Goal: Task Accomplishment & Management: Manage account settings

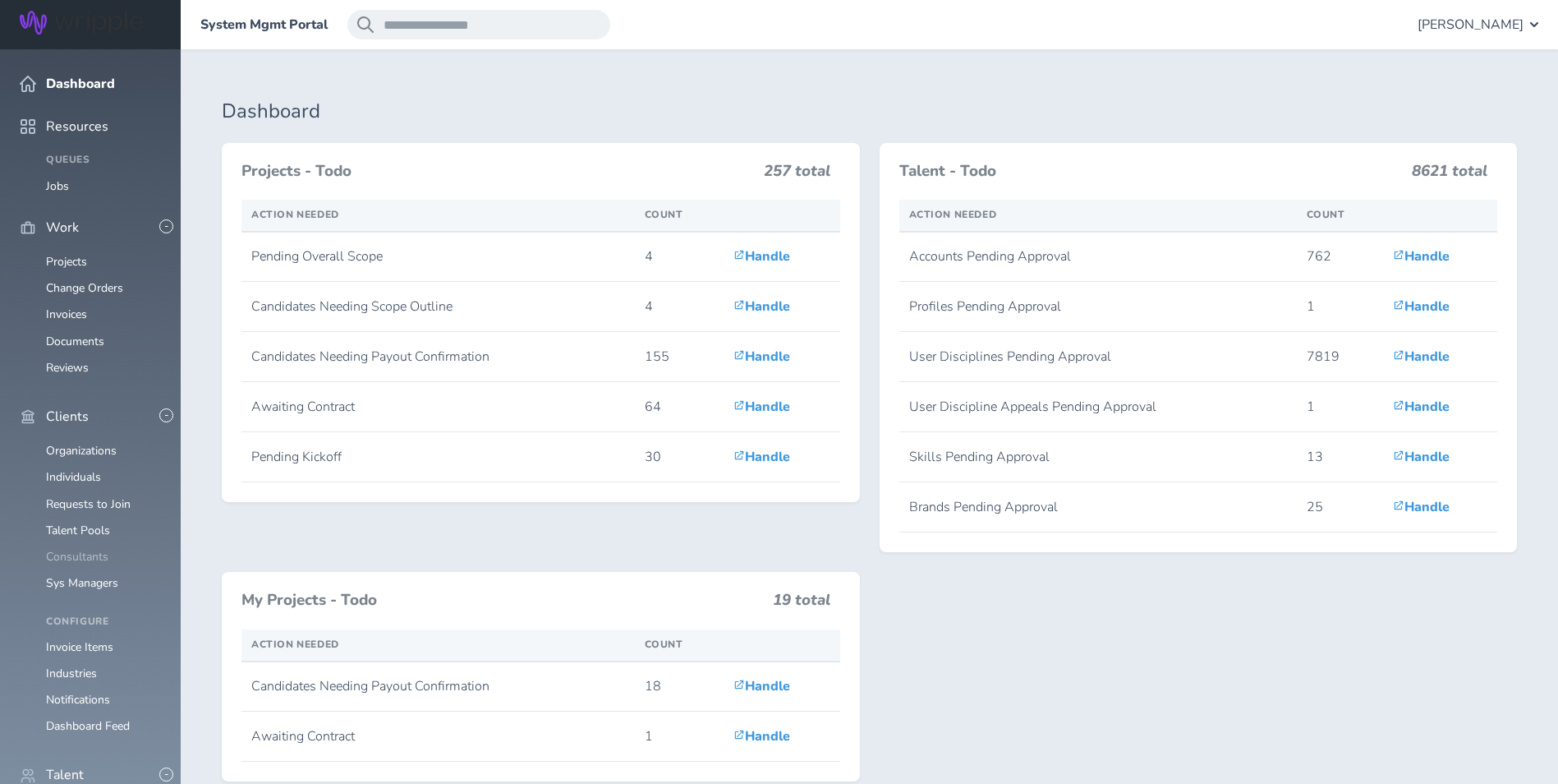
click at [86, 549] on link "Consultants" at bounding box center [77, 556] width 63 height 16
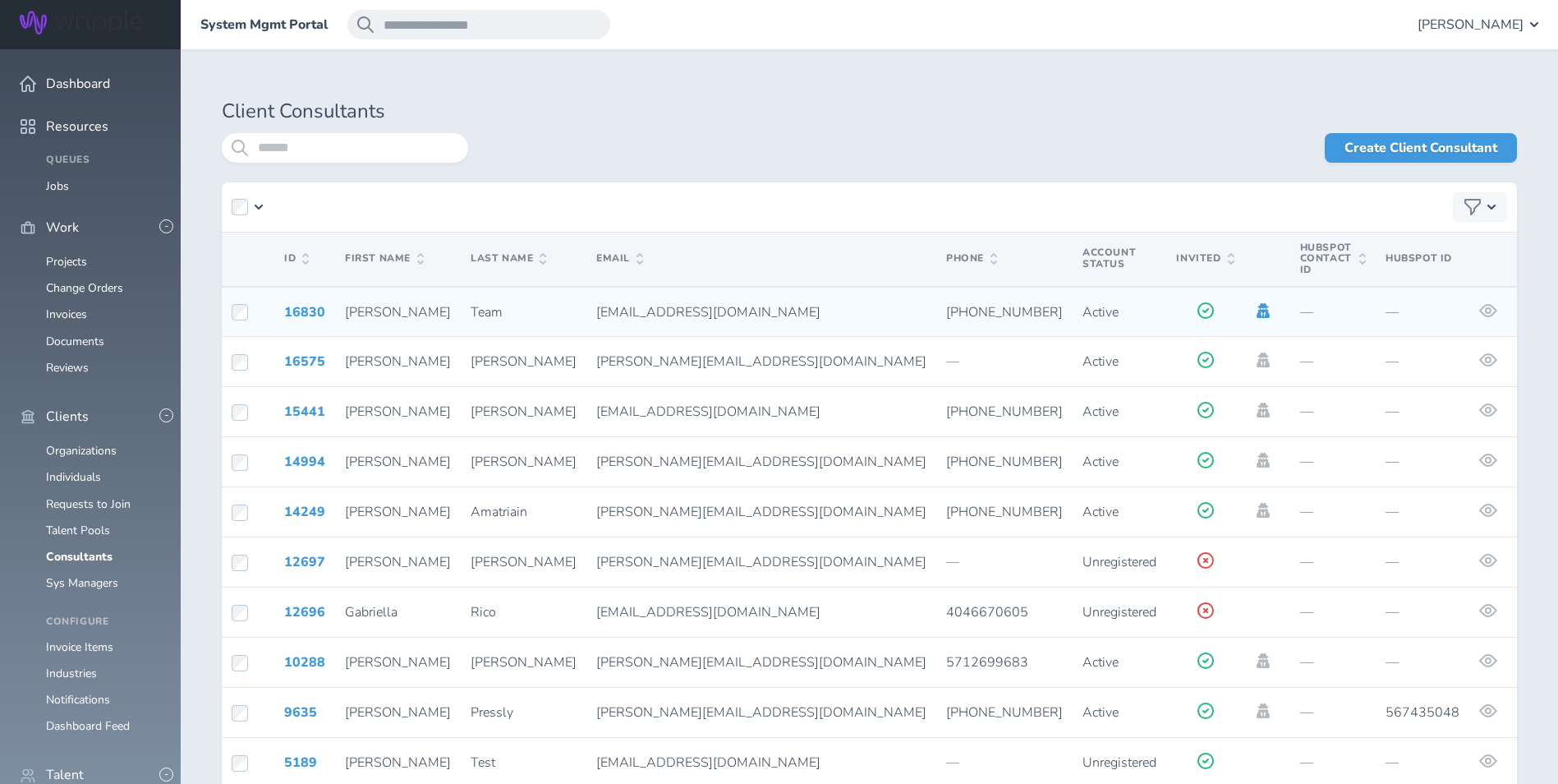
click at [1256, 303] on icon at bounding box center [1263, 311] width 13 height 15
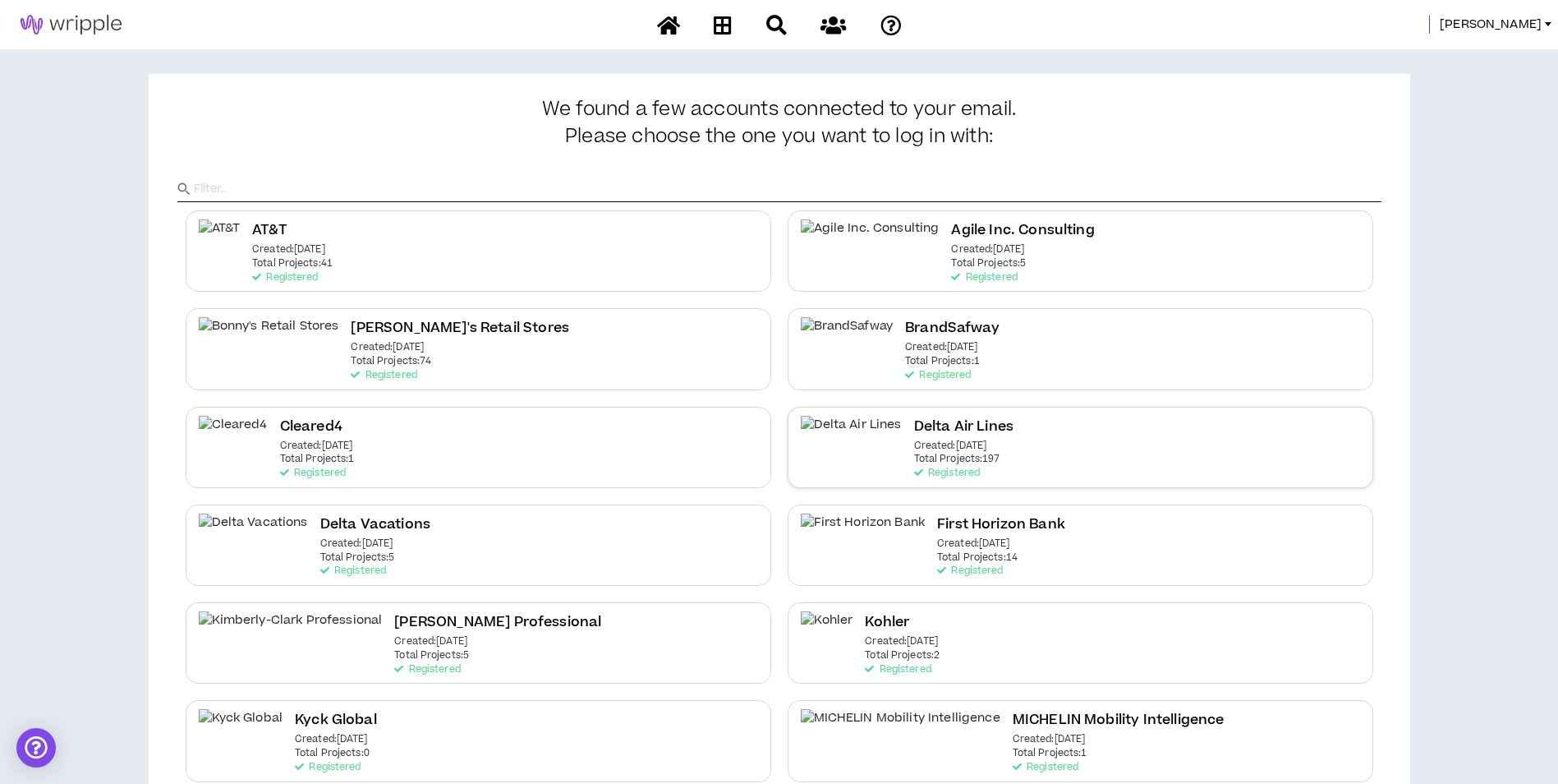
click at [1055, 420] on div "Delta Air Lines Created: [DATE] Total Projects: 197 Registered" at bounding box center [1080, 446] width 586 height 81
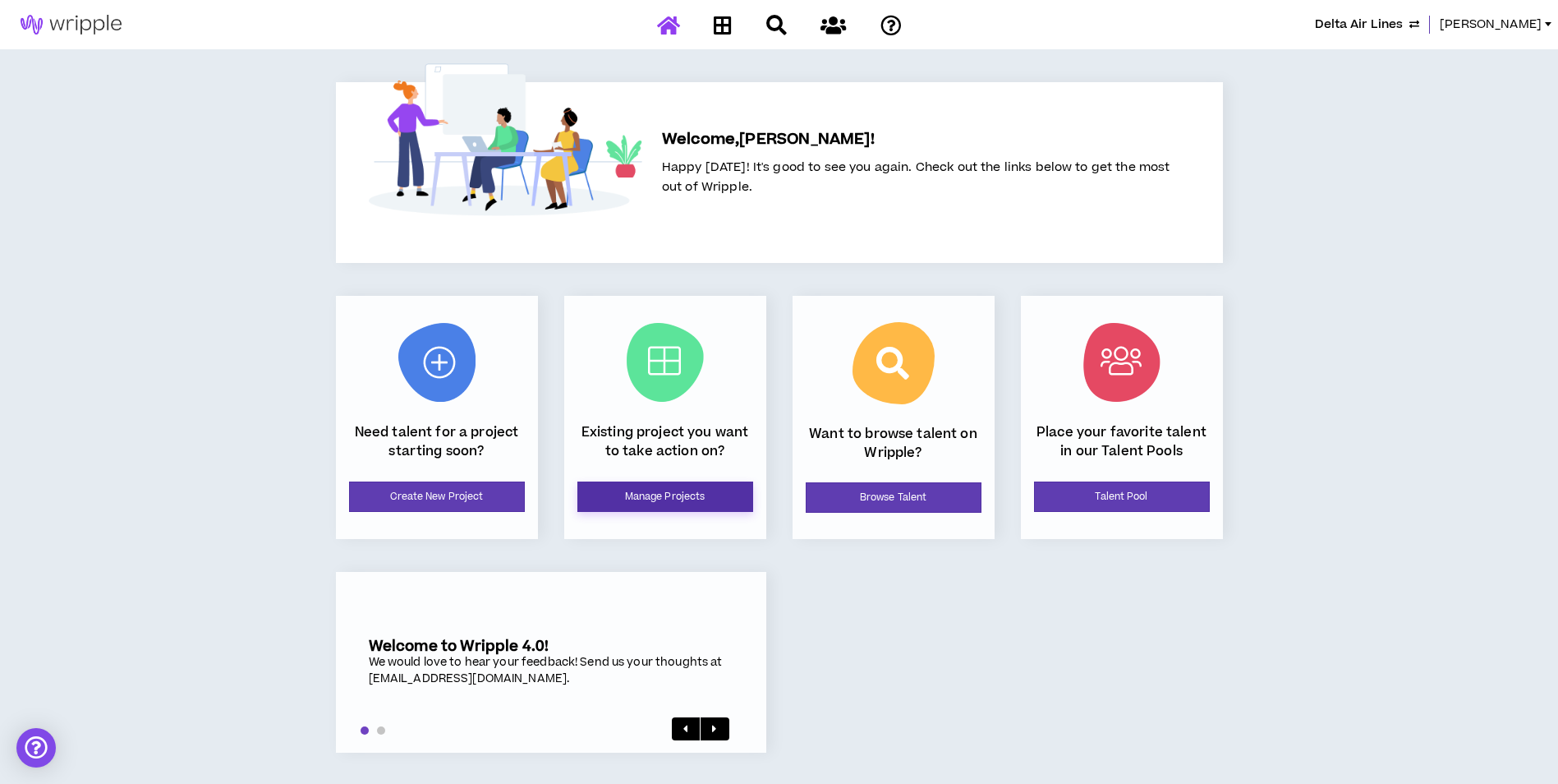
click at [690, 498] on link "Manage Projects" at bounding box center [665, 497] width 176 height 30
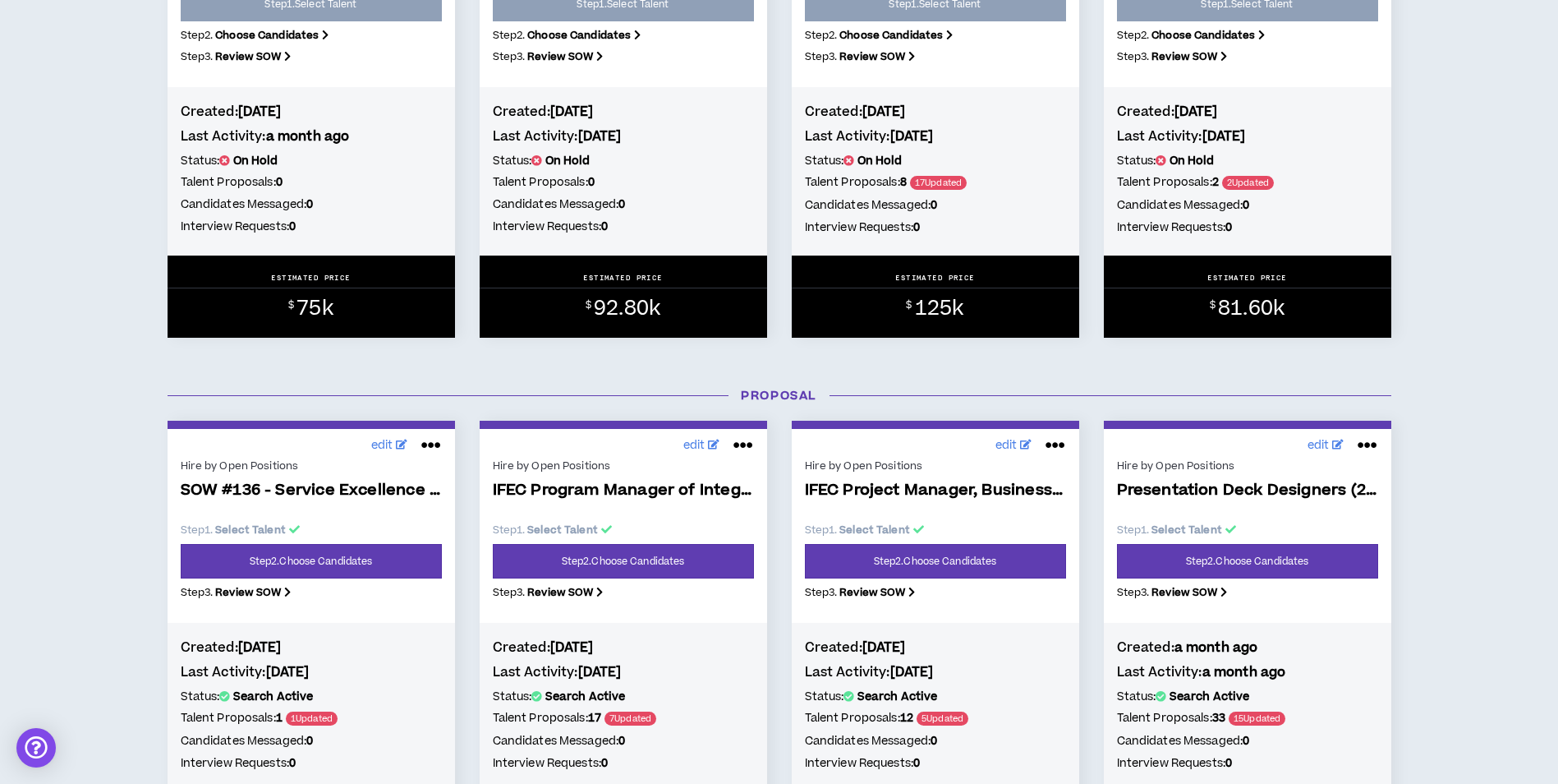
scroll to position [575, 0]
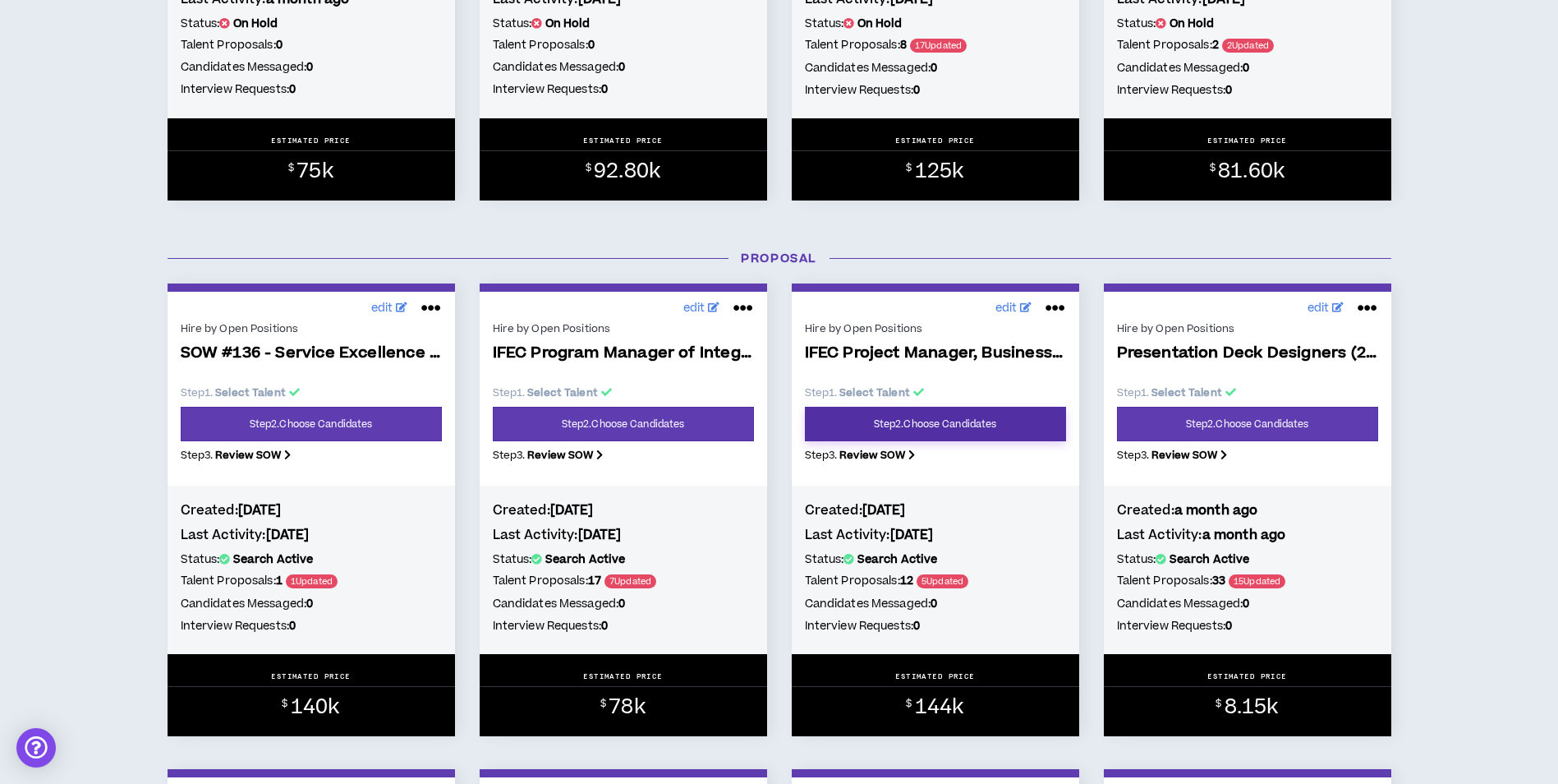
click at [927, 416] on link "Step 2 . Choose Candidates" at bounding box center [936, 423] width 261 height 34
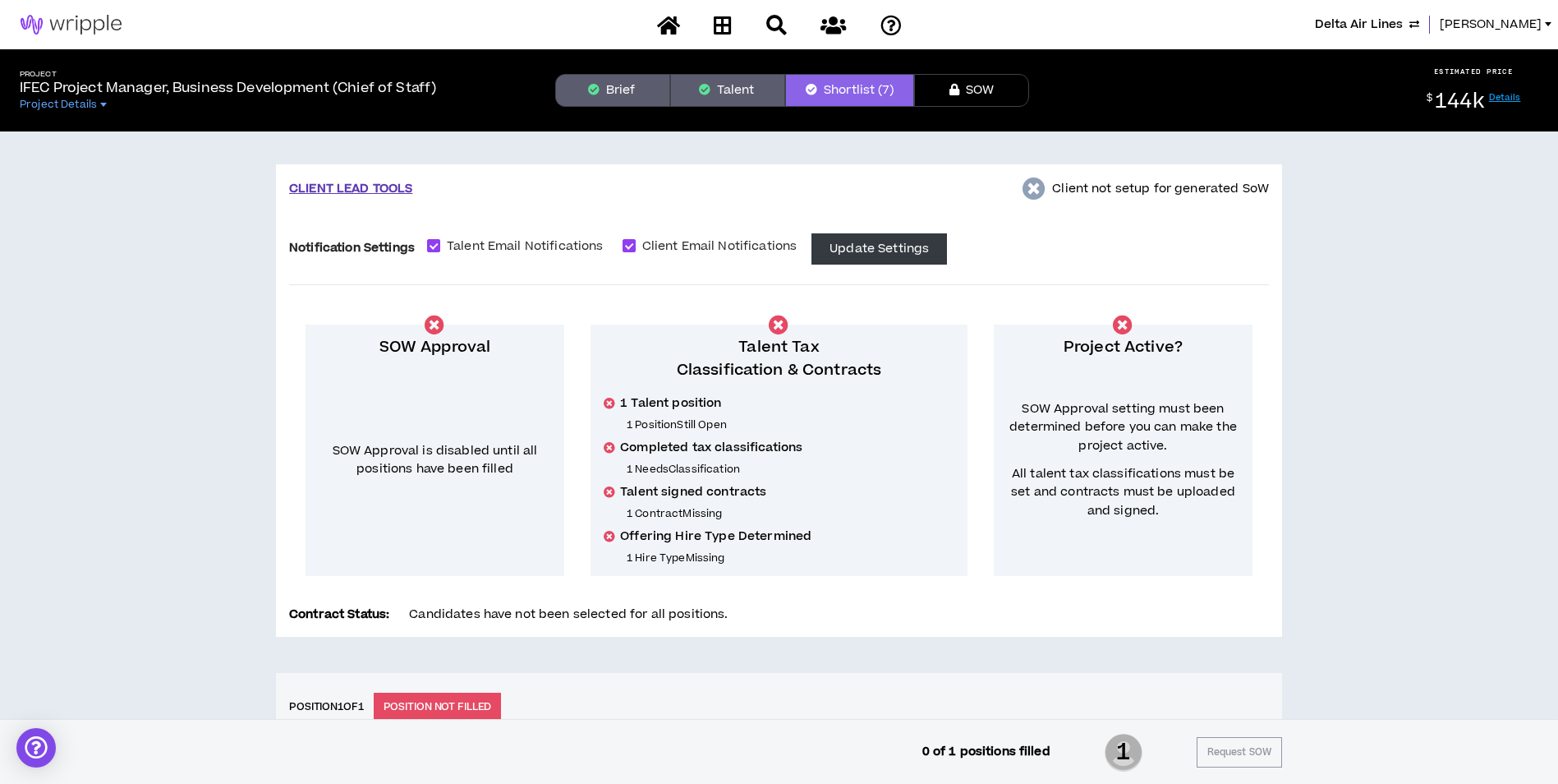
click at [597, 72] on div "Project IFEC Project Manager, Business Development (Chief of Staff) Project Det…" at bounding box center [779, 90] width 1558 height 82
click at [600, 85] on button "Brief" at bounding box center [612, 90] width 115 height 33
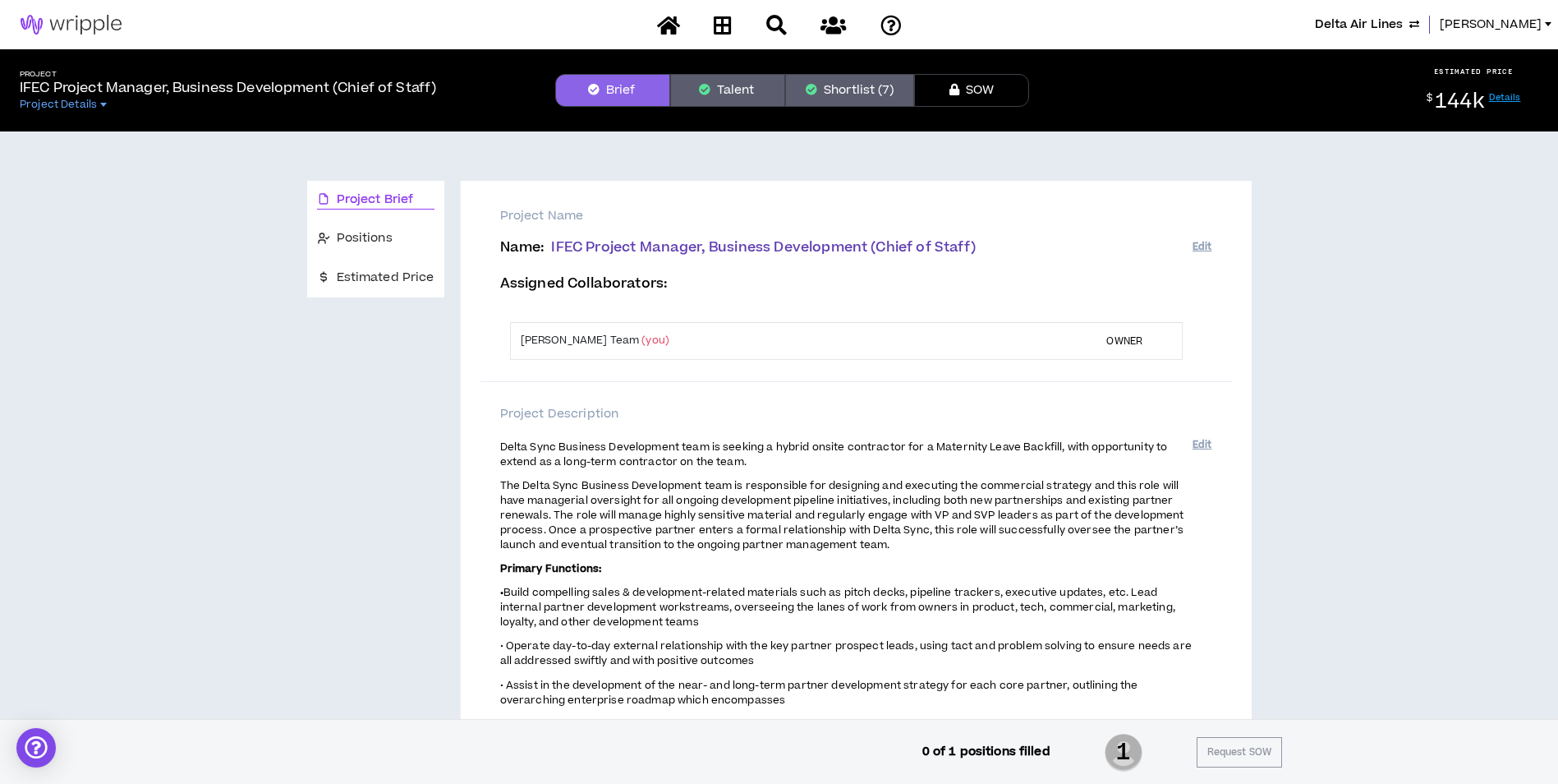
click at [761, 90] on button "Talent" at bounding box center [727, 90] width 115 height 33
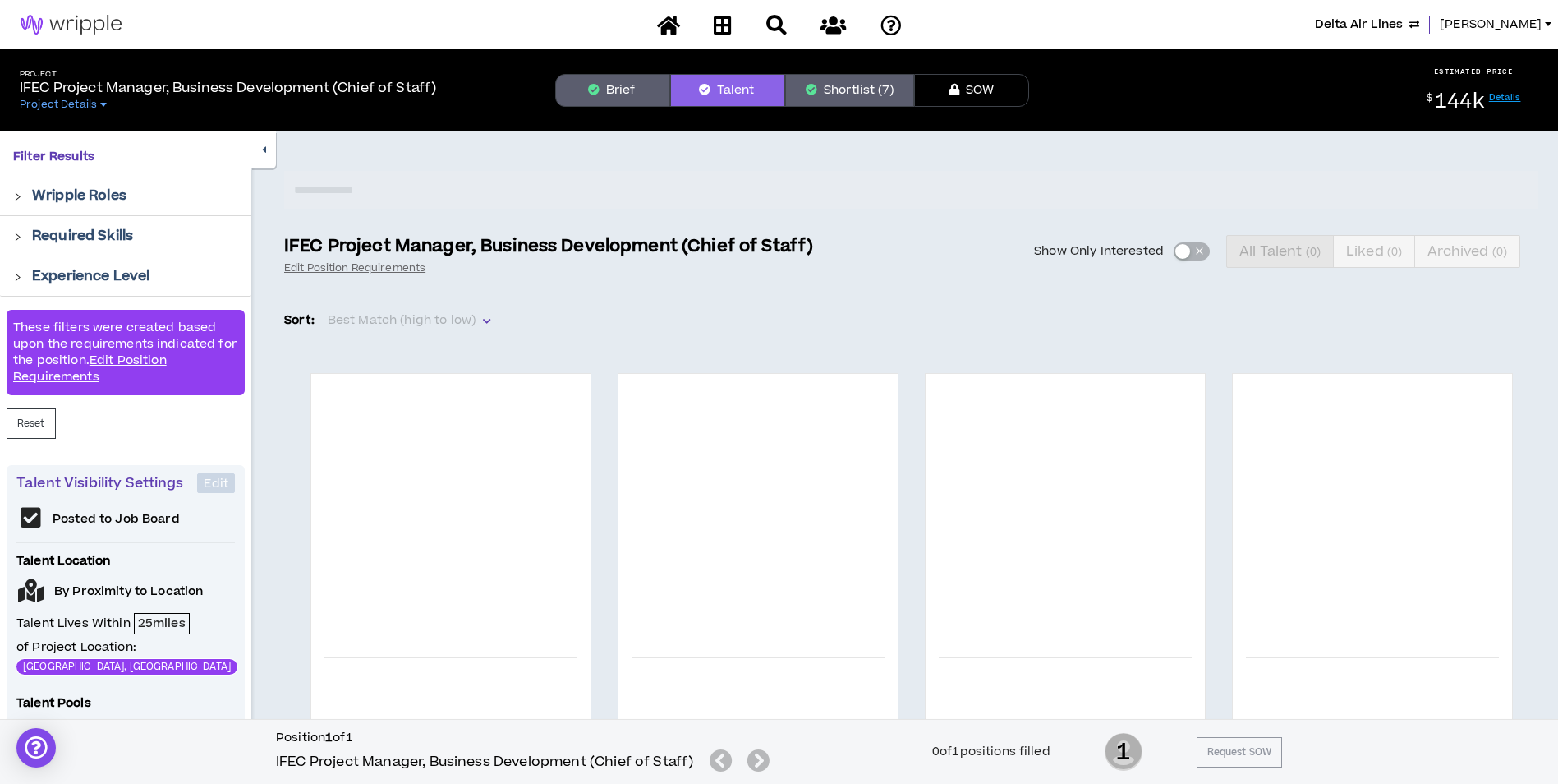
click at [834, 95] on button "Shortlist (7)" at bounding box center [850, 90] width 129 height 33
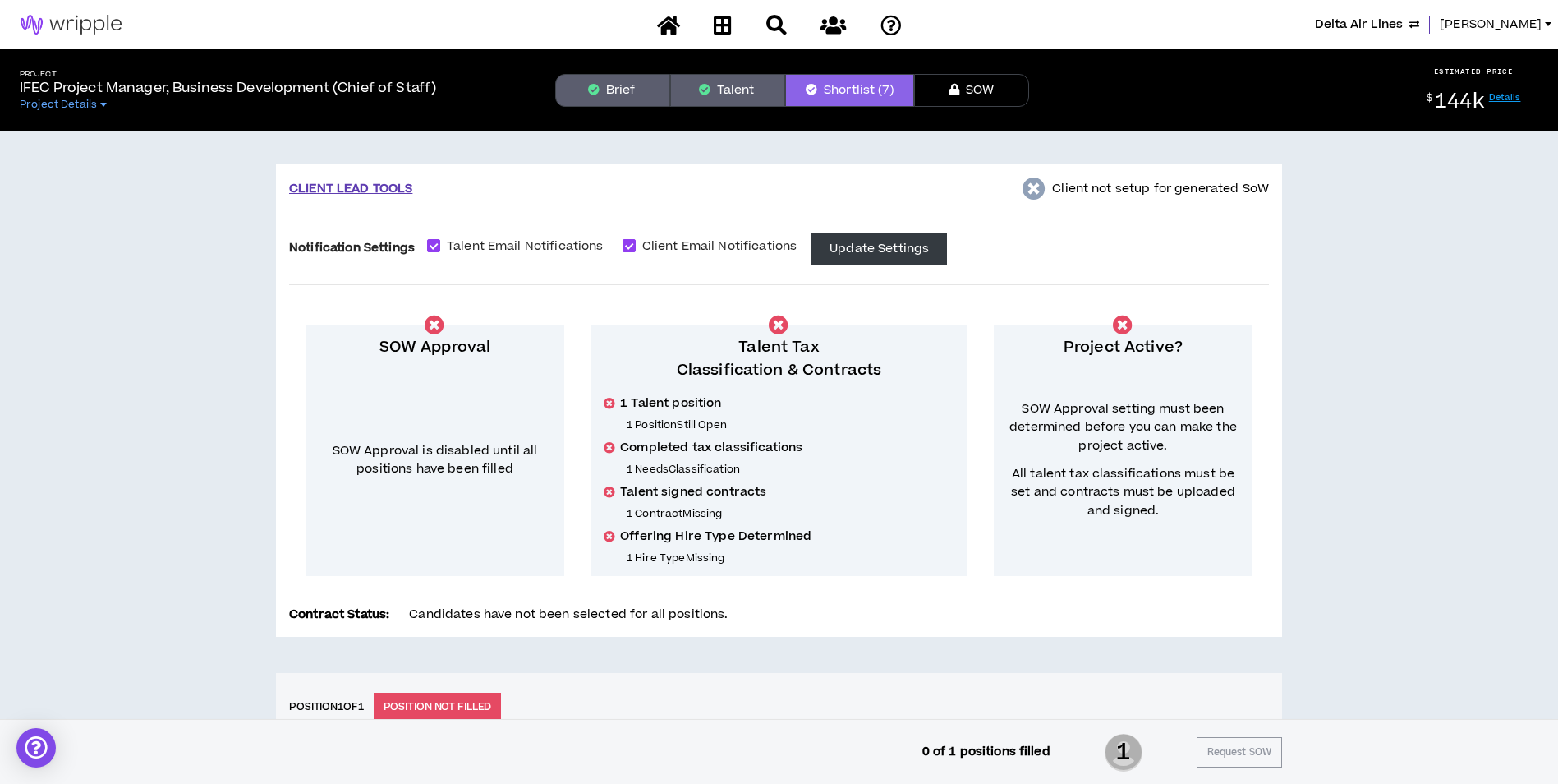
click at [678, 34] on icon at bounding box center [668, 25] width 23 height 21
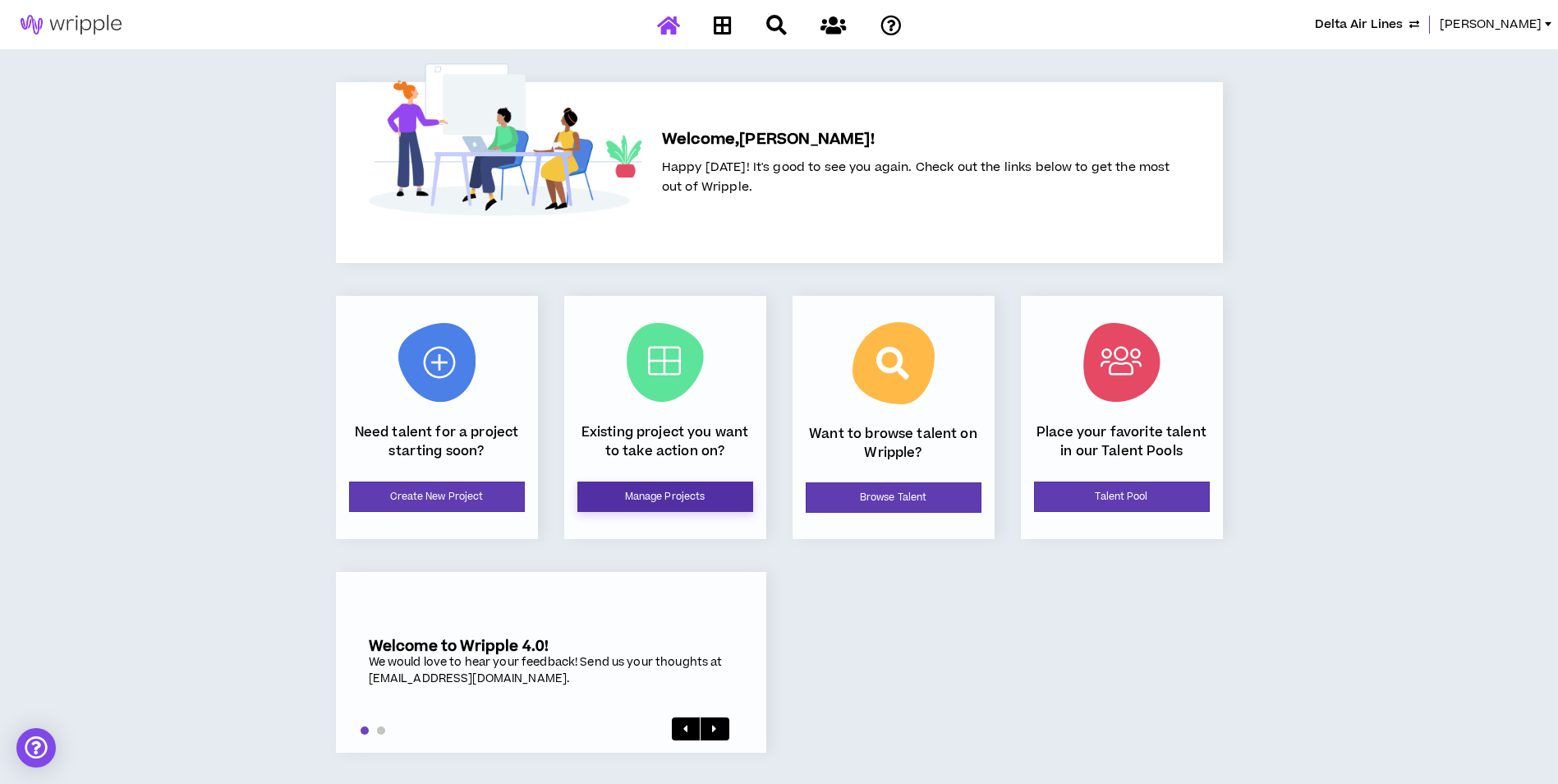
click at [659, 509] on link "Manage Projects" at bounding box center [665, 497] width 176 height 30
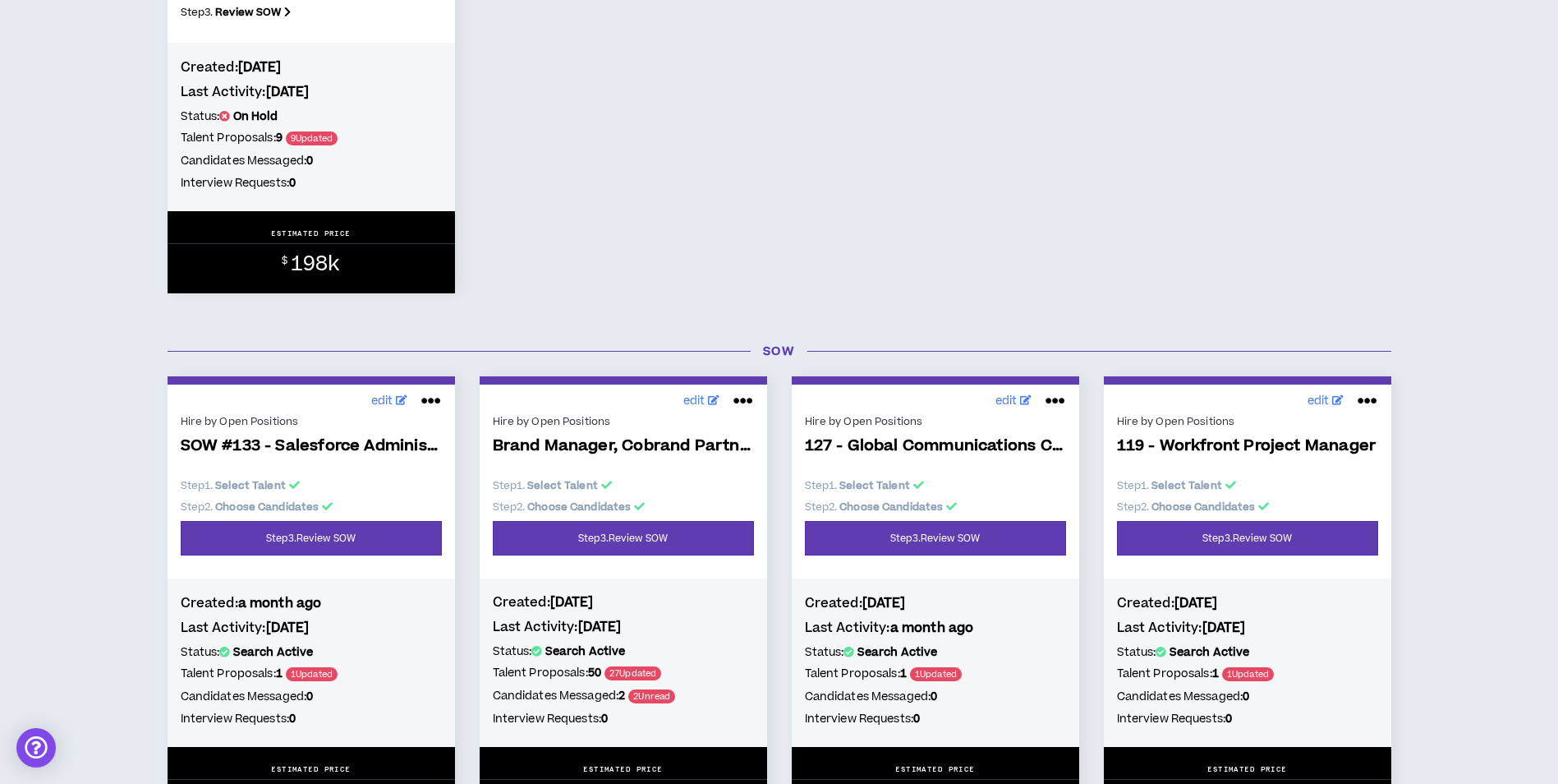
scroll to position [5504, 0]
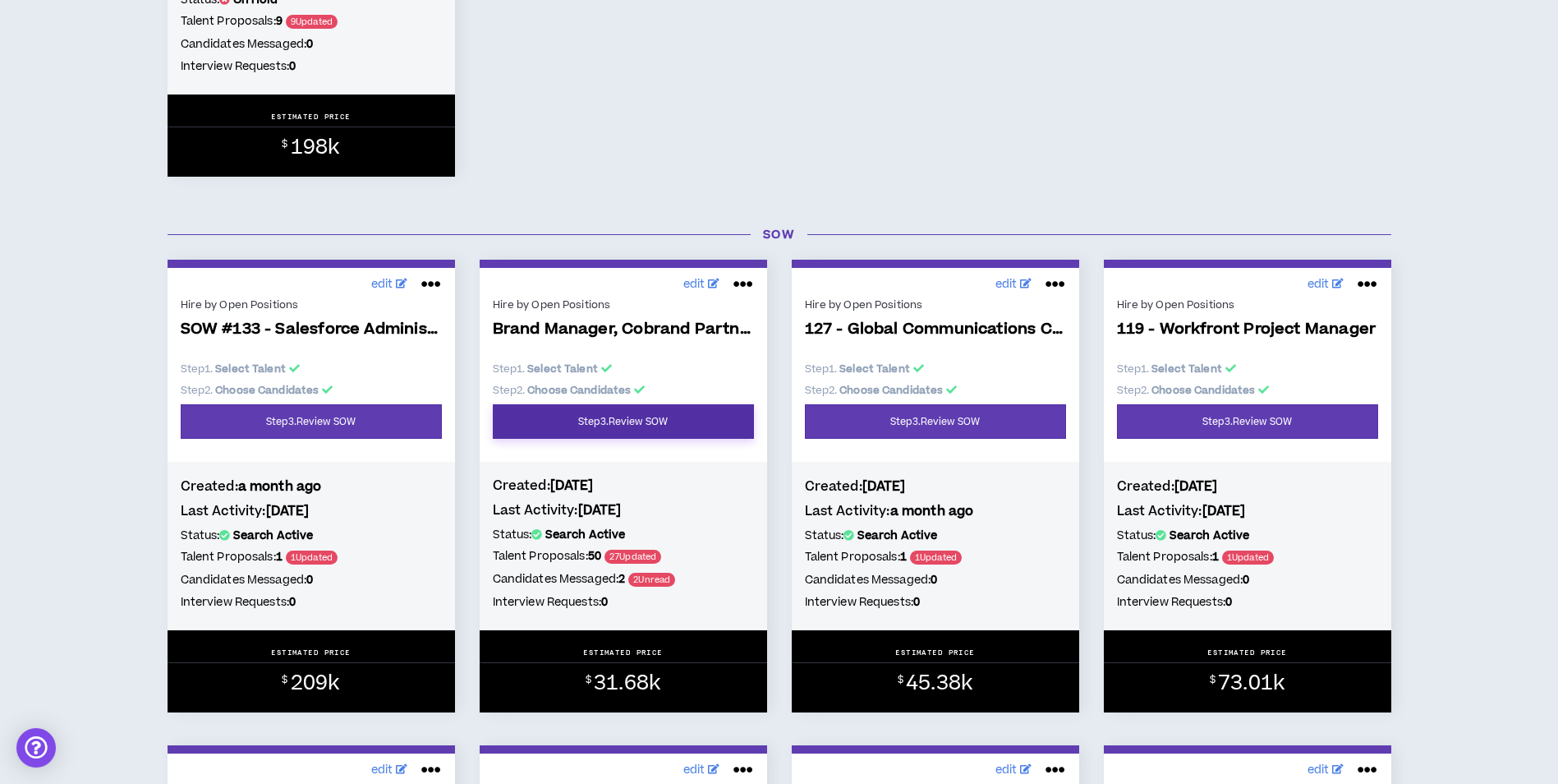
click at [662, 426] on link "Step 3 . Review SOW" at bounding box center [623, 420] width 261 height 34
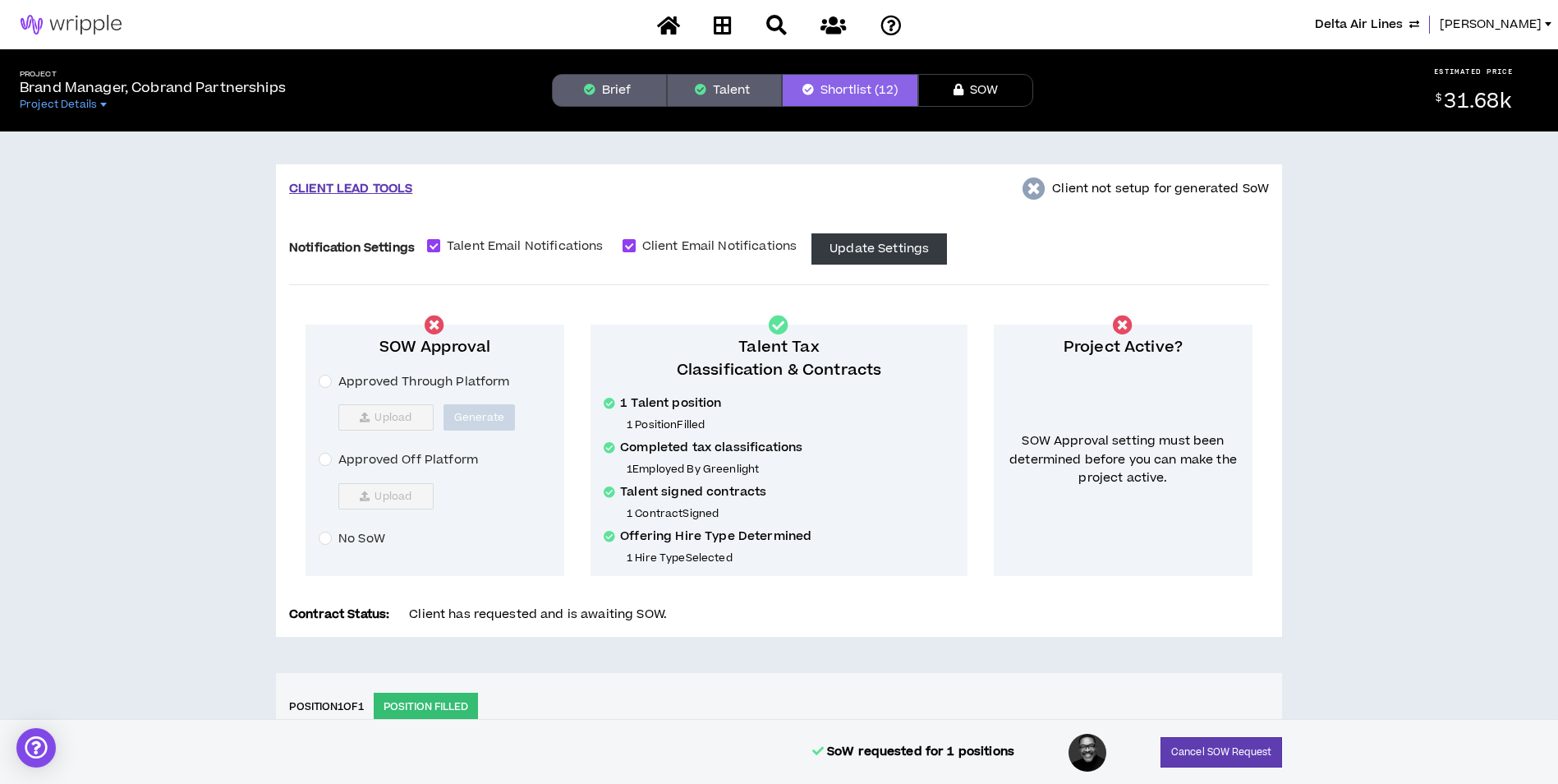
click at [341, 458] on span "Approved Off Platform" at bounding box center [408, 460] width 152 height 18
click at [358, 487] on button "Upload" at bounding box center [386, 496] width 95 height 26
click at [401, 495] on span "Upload" at bounding box center [393, 496] width 37 height 13
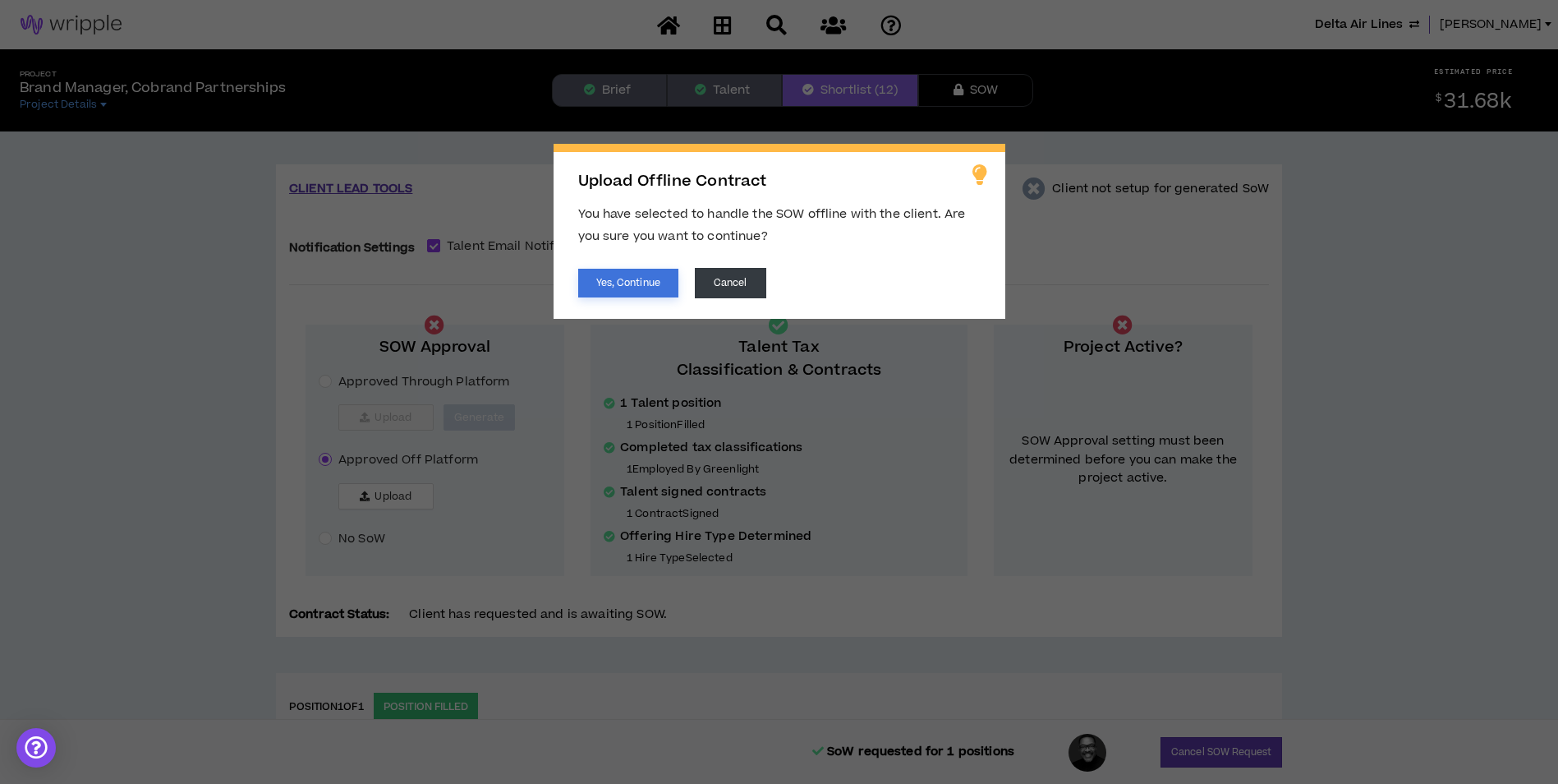
click at [611, 290] on button "Yes, Continue" at bounding box center [628, 283] width 101 height 28
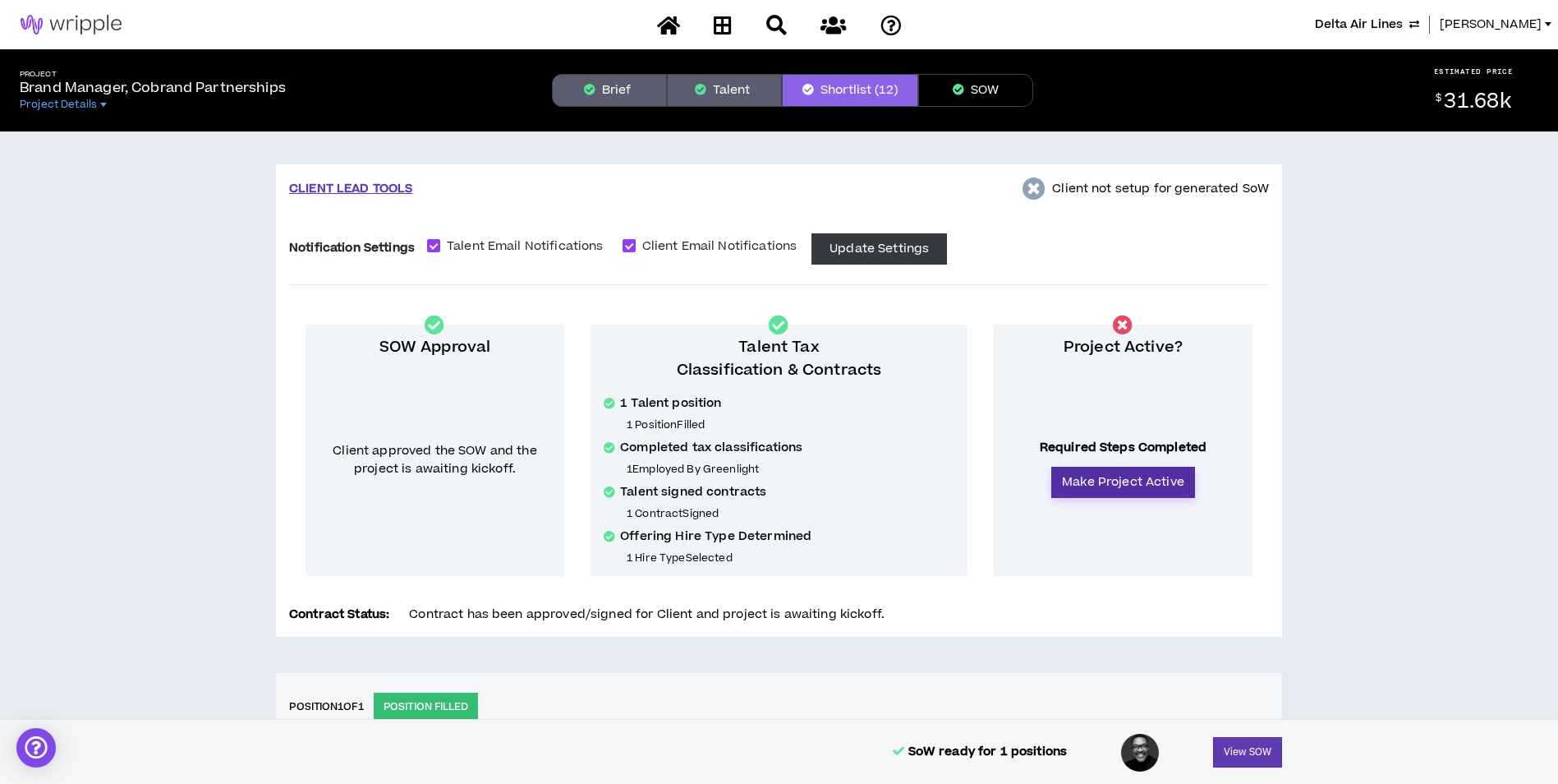
click at [1094, 478] on button "Make Project Active" at bounding box center [1123, 482] width 144 height 31
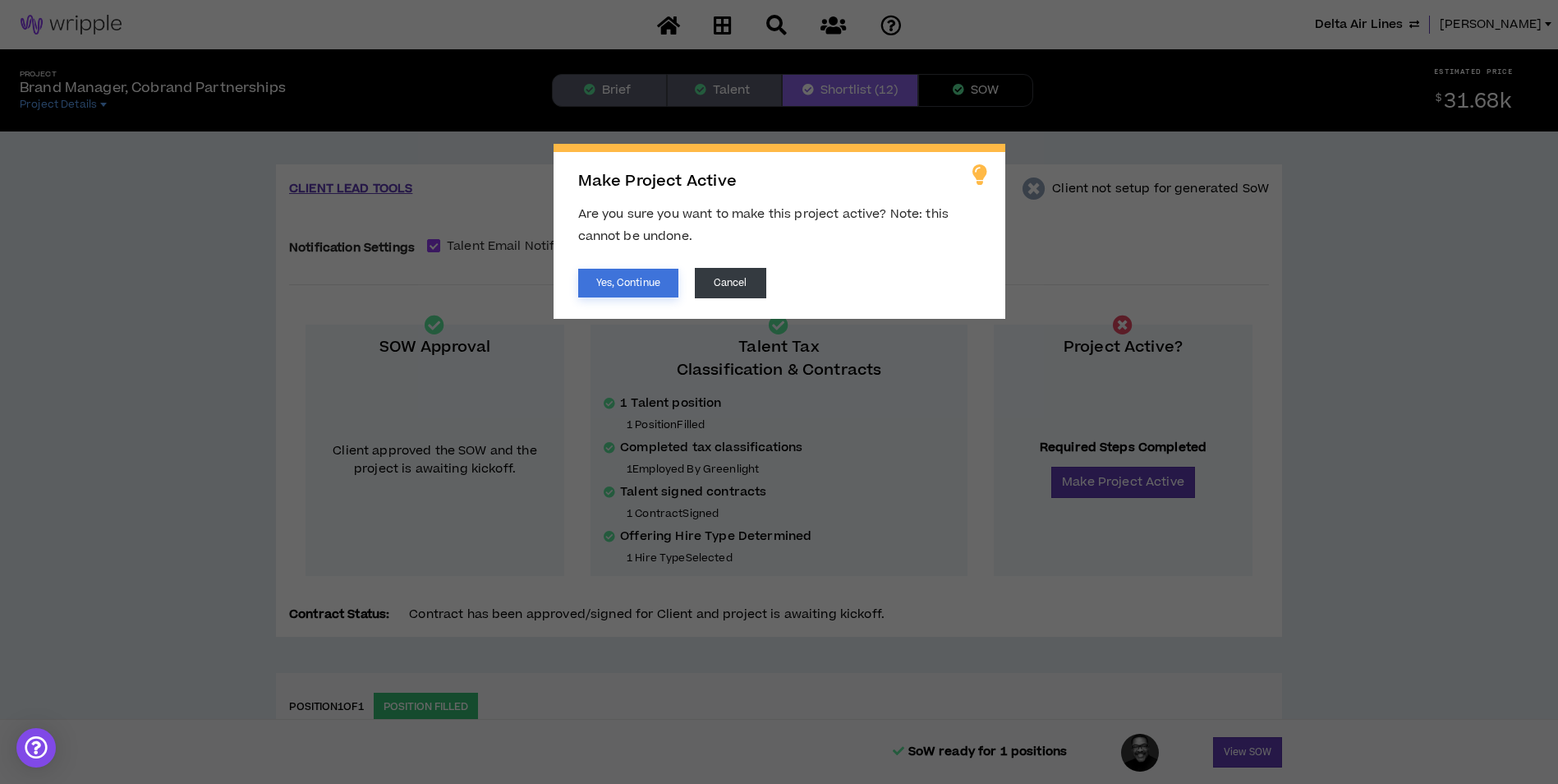
click at [629, 286] on button "Yes, Continue" at bounding box center [628, 283] width 101 height 28
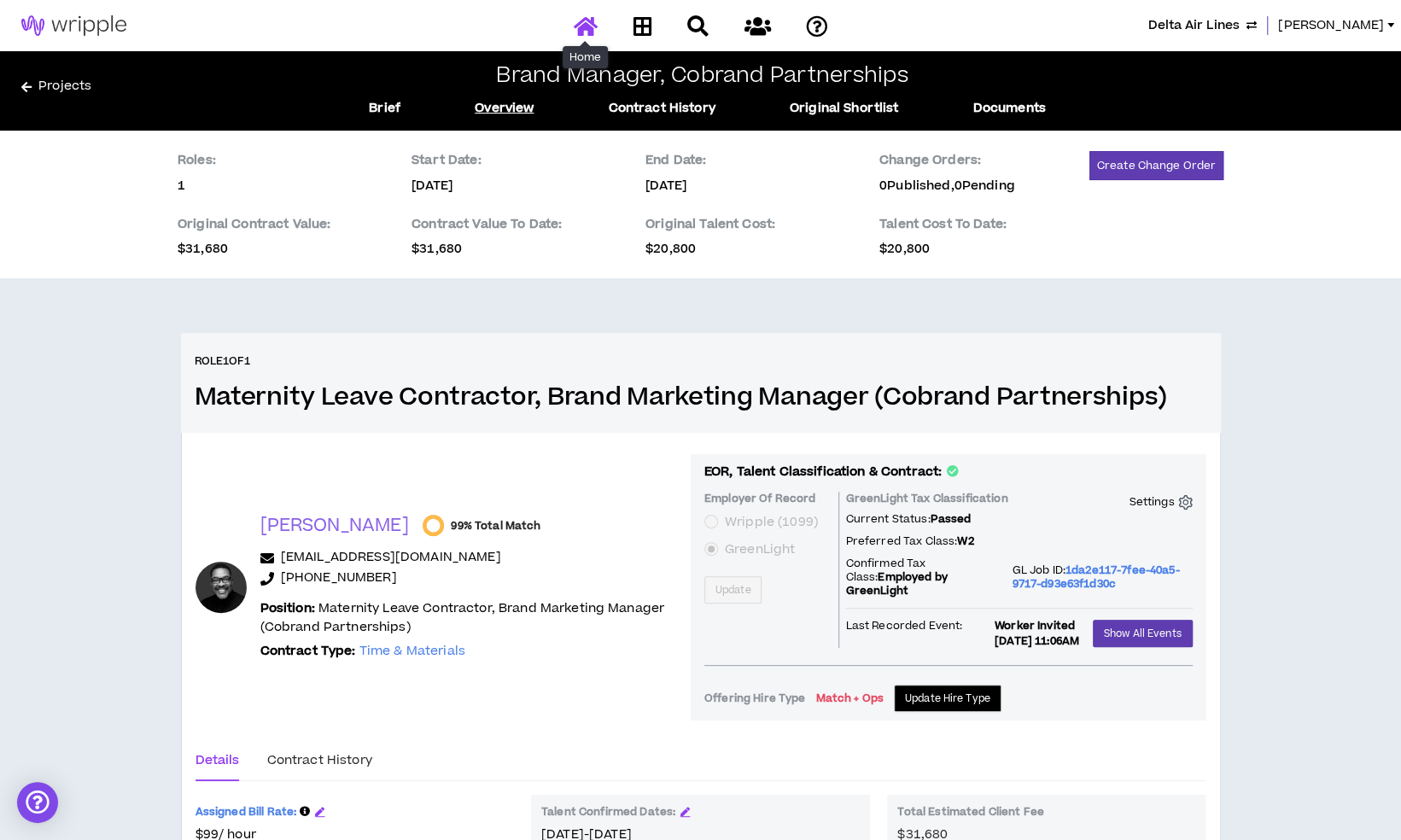
click at [591, 30] on icon at bounding box center [585, 26] width 24 height 22
